Goal: Information Seeking & Learning: Learn about a topic

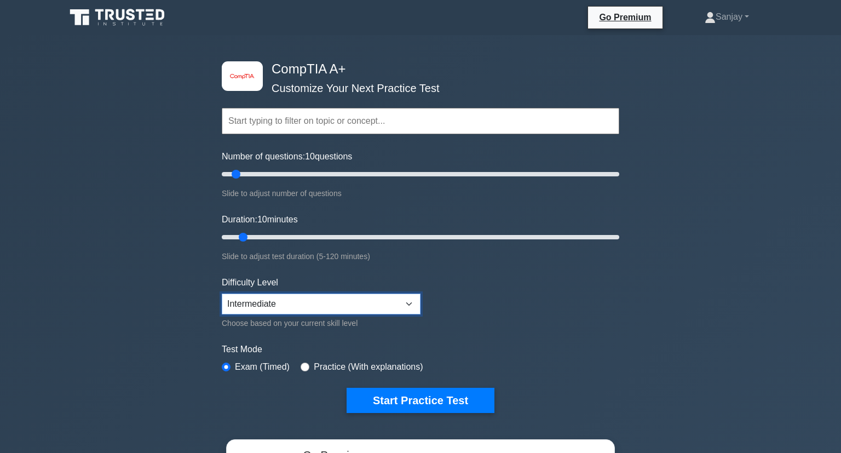
click at [222, 294] on select "Beginner Intermediate Expert" at bounding box center [321, 304] width 199 height 21
select select "expert"
click option "Expert" at bounding box center [0, 0] width 0 height 0
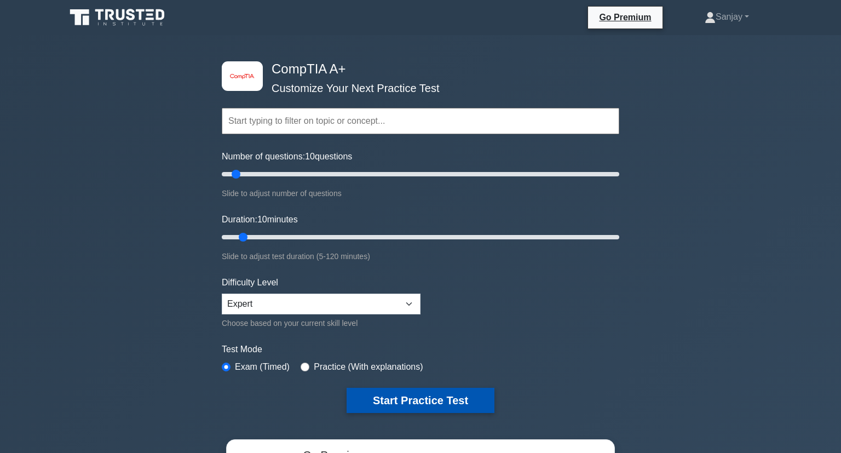
click at [391, 401] on button "Start Practice Test" at bounding box center [421, 400] width 148 height 25
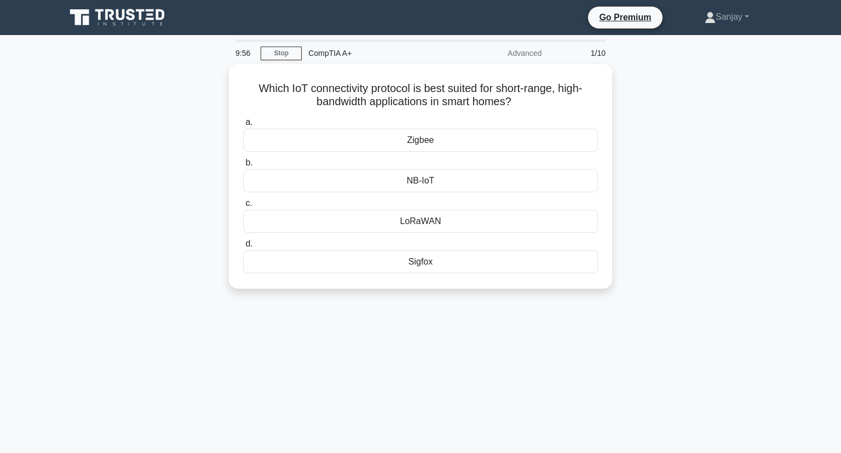
click at [391, 401] on div "9:56 Stop CompTIA A+ Advanced 1/10 Which IoT connectivity protocol is best suit…" at bounding box center [420, 313] width 723 height 548
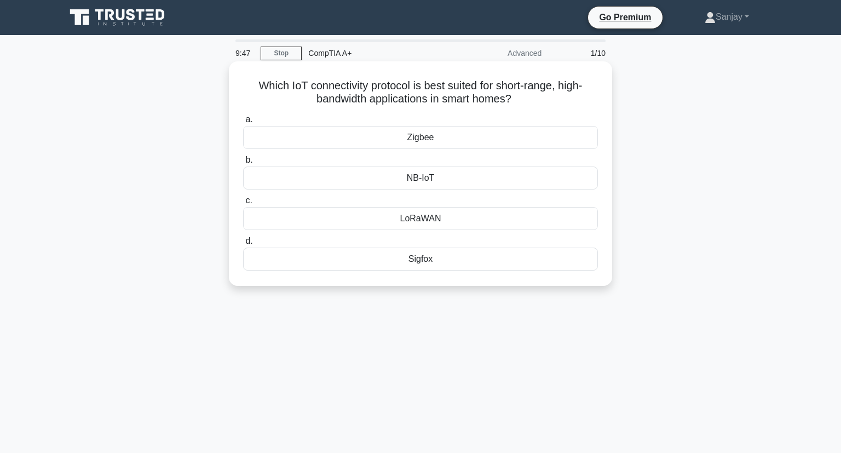
drag, startPoint x: 260, startPoint y: 82, endPoint x: 519, endPoint y: 104, distance: 260.5
click at [519, 104] on h5 "Which IoT connectivity protocol is best suited for short-range, high-bandwidth …" at bounding box center [420, 92] width 357 height 27
click at [453, 142] on div "Zigbee" at bounding box center [420, 137] width 355 height 23
click at [243, 123] on input "a. Zigbee" at bounding box center [243, 119] width 0 height 7
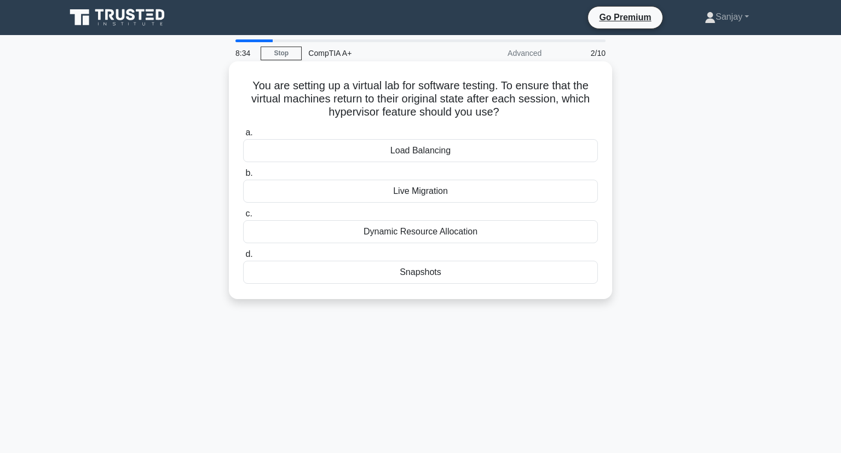
drag, startPoint x: 254, startPoint y: 82, endPoint x: 513, endPoint y: 120, distance: 261.3
click at [513, 119] on h5 "You are setting up a virtual lab for software testing. To ensure that the virtu…" at bounding box center [420, 99] width 357 height 41
click at [507, 275] on div "Snapshots" at bounding box center [420, 272] width 355 height 23
click at [243, 258] on input "d. Snapshots" at bounding box center [243, 254] width 0 height 7
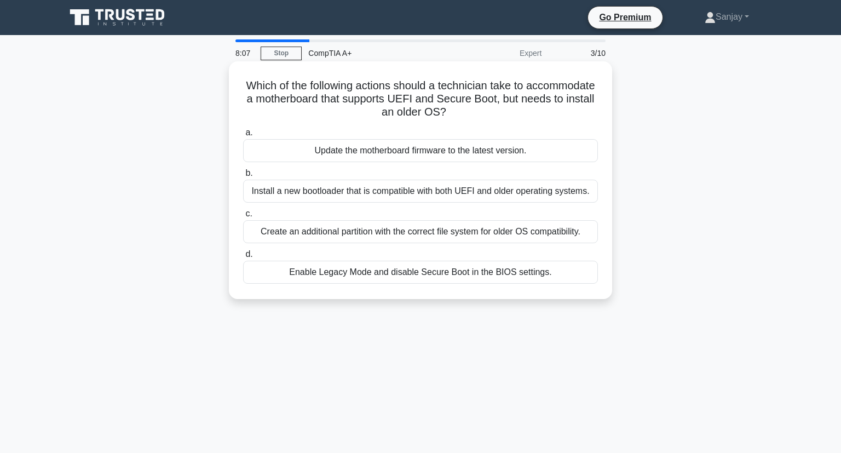
drag, startPoint x: 244, startPoint y: 85, endPoint x: 501, endPoint y: 122, distance: 259.5
click at [501, 122] on div "Which of the following actions should a technician take to accommodate a mother…" at bounding box center [420, 180] width 375 height 229
click at [335, 275] on div "Enable Legacy Mode and disable Secure Boot in the BIOS settings." at bounding box center [420, 272] width 355 height 23
click at [243, 258] on input "d. Enable Legacy Mode and disable Secure Boot in the BIOS settings." at bounding box center [243, 254] width 0 height 7
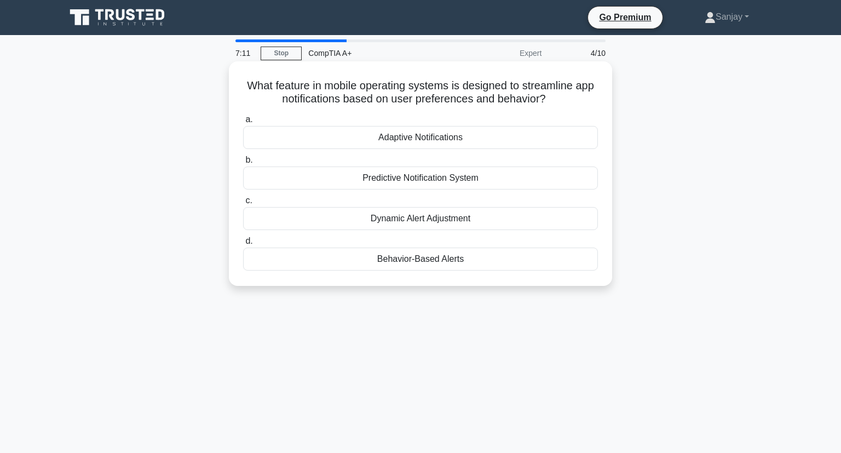
drag, startPoint x: 248, startPoint y: 84, endPoint x: 550, endPoint y: 100, distance: 302.2
click at [550, 100] on h5 "What feature in mobile operating systems is designed to streamline app notifica…" at bounding box center [420, 92] width 357 height 27
click at [399, 139] on div "Adaptive Notifications" at bounding box center [420, 137] width 355 height 23
click at [243, 123] on input "a. Adaptive Notifications" at bounding box center [243, 119] width 0 height 7
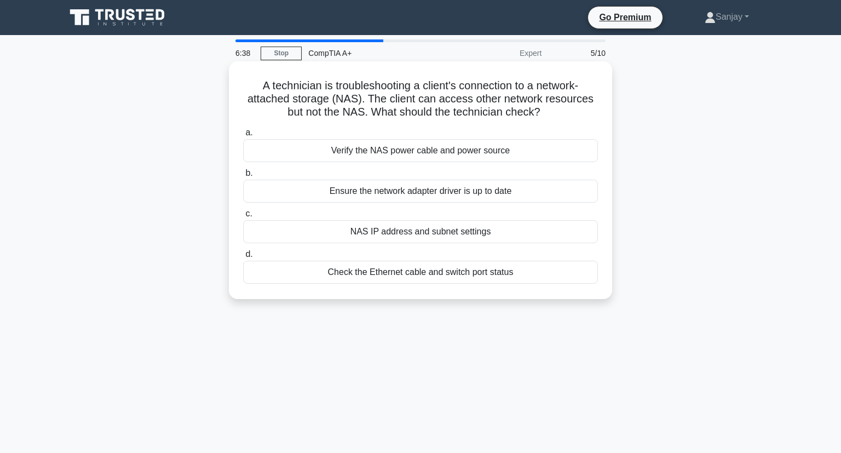
drag, startPoint x: 261, startPoint y: 83, endPoint x: 583, endPoint y: 119, distance: 324.0
click at [583, 119] on h5 "A technician is troubleshooting a client's connection to a network-attached sto…" at bounding box center [420, 99] width 357 height 41
click at [429, 237] on div "NAS IP address and subnet settings" at bounding box center [420, 231] width 355 height 23
click at [243, 217] on input "c. NAS IP address and subnet settings" at bounding box center [243, 213] width 0 height 7
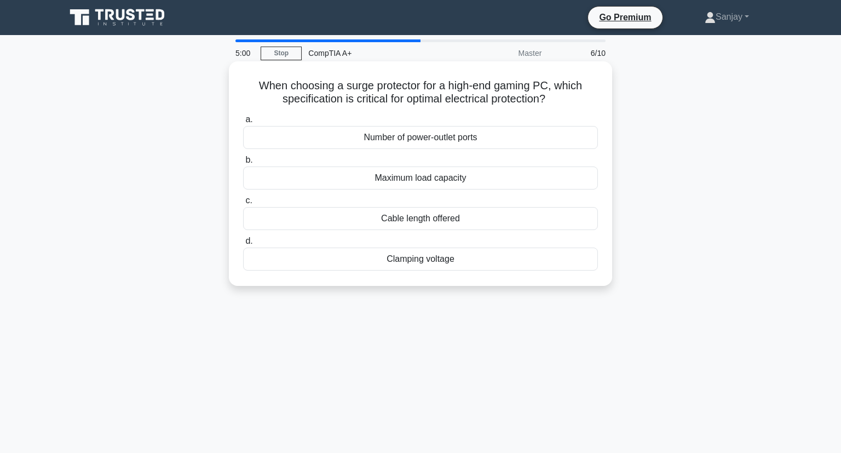
click at [428, 185] on div "Maximum load capacity" at bounding box center [420, 177] width 355 height 23
click at [243, 164] on input "b. Maximum load capacity" at bounding box center [243, 160] width 0 height 7
click at [248, 90] on h5 "A laser printer is producing pages with a uniform gray background. What is the …" at bounding box center [420, 92] width 357 height 27
drag, startPoint x: 248, startPoint y: 90, endPoint x: 562, endPoint y: 110, distance: 314.4
click at [562, 110] on div "A laser printer is producing pages with a uniform gray background. What is the …" at bounding box center [420, 174] width 375 height 216
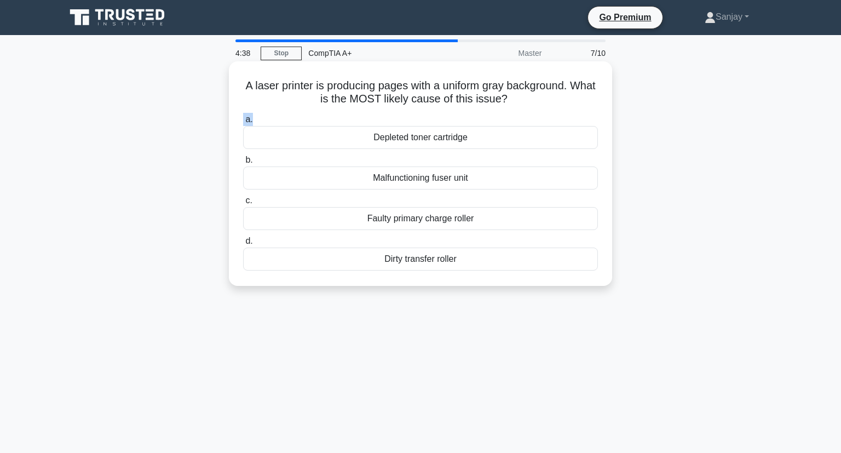
click at [516, 109] on div "A laser printer is producing pages with a uniform gray background. What is the …" at bounding box center [420, 174] width 375 height 216
drag, startPoint x: 246, startPoint y: 87, endPoint x: 521, endPoint y: 102, distance: 275.9
click at [521, 102] on h5 "A laser printer is producing pages with a uniform gray background. What is the …" at bounding box center [420, 92] width 357 height 27
click at [407, 181] on div "Malfunctioning fuser unit" at bounding box center [420, 177] width 355 height 23
click at [243, 164] on input "b. Malfunctioning fuser unit" at bounding box center [243, 160] width 0 height 7
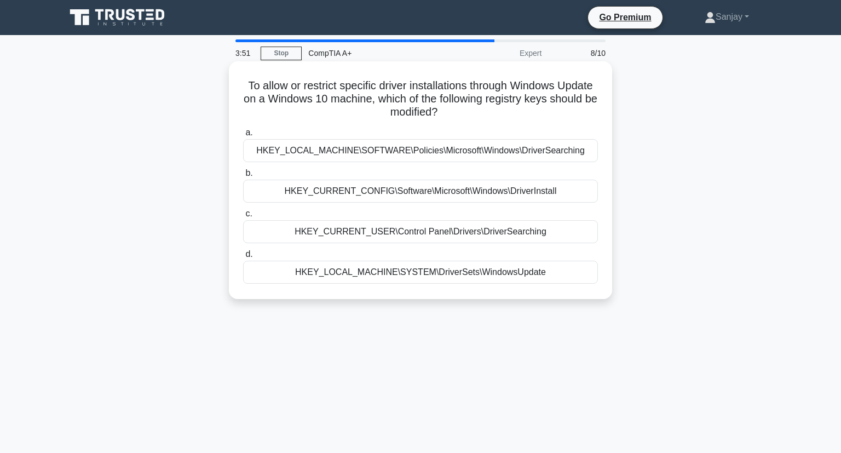
click at [439, 150] on div "HKEY_LOCAL_MACHINE\SOFTWARE\Policies\Microsoft\Windows\DriverSearching" at bounding box center [420, 150] width 355 height 23
click at [243, 136] on input "a. HKEY_LOCAL_MACHINE\SOFTWARE\Policies\Microsoft\Windows\DriverSearching" at bounding box center [243, 132] width 0 height 7
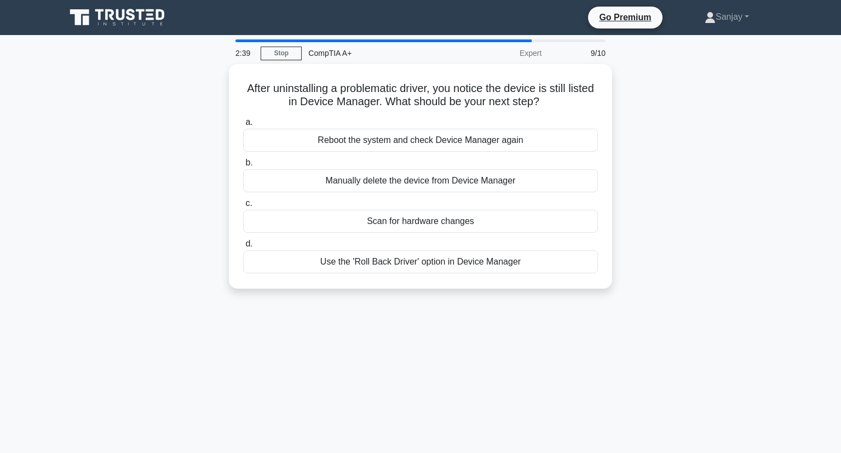
click at [55, 261] on main "2:39 Stop CompTIA A+ Expert 9/10 After uninstalling a problematic driver, you n…" at bounding box center [420, 313] width 841 height 556
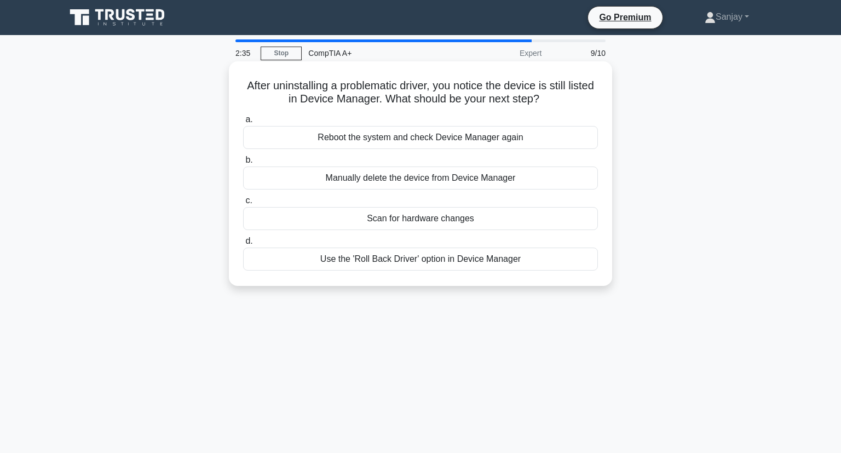
click at [354, 144] on div "Reboot the system and check Device Manager again" at bounding box center [420, 137] width 355 height 23
click at [243, 123] on input "a. Reboot the system and check Device Manager again" at bounding box center [243, 119] width 0 height 7
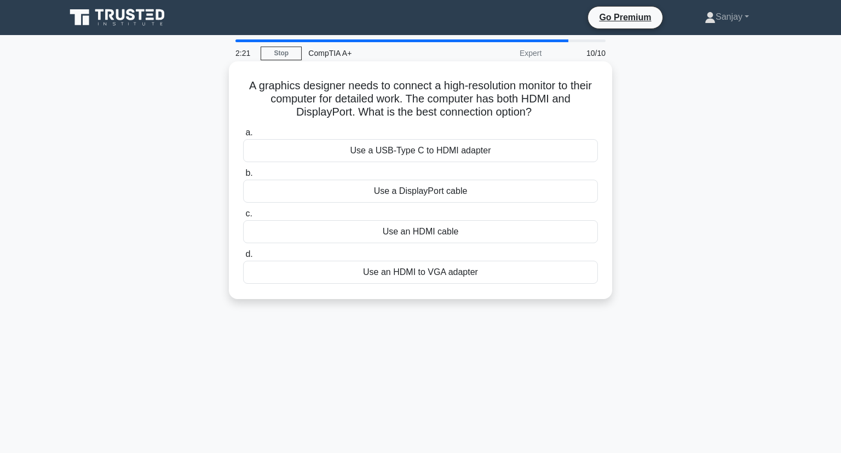
click at [430, 231] on div "Use an HDMI cable" at bounding box center [420, 231] width 355 height 23
click at [243, 217] on input "c. Use an HDMI cable" at bounding box center [243, 213] width 0 height 7
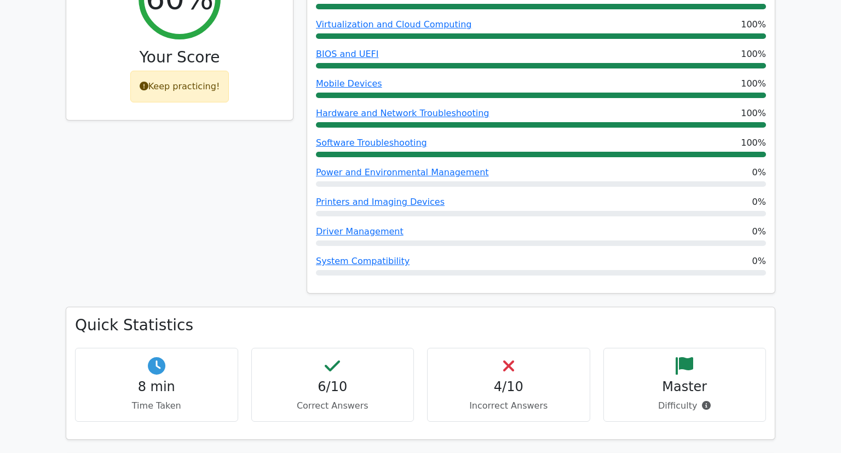
scroll to position [489, 0]
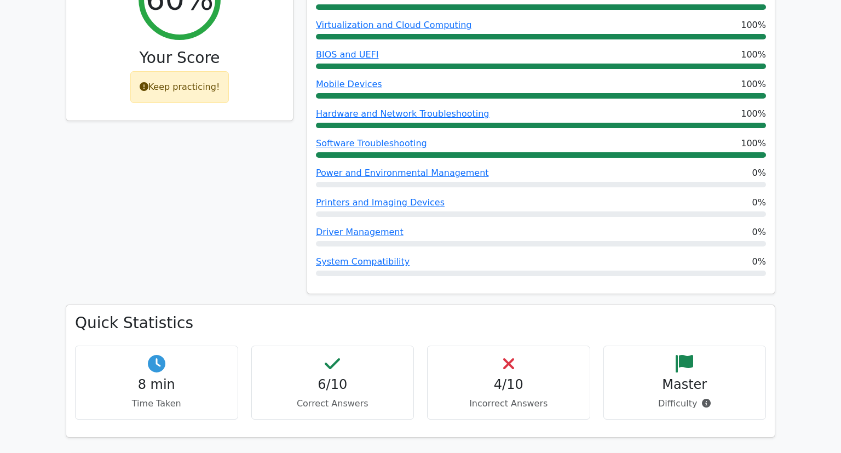
click at [514, 377] on h4 "4/10" at bounding box center [508, 385] width 145 height 16
